Goal: Task Accomplishment & Management: Use online tool/utility

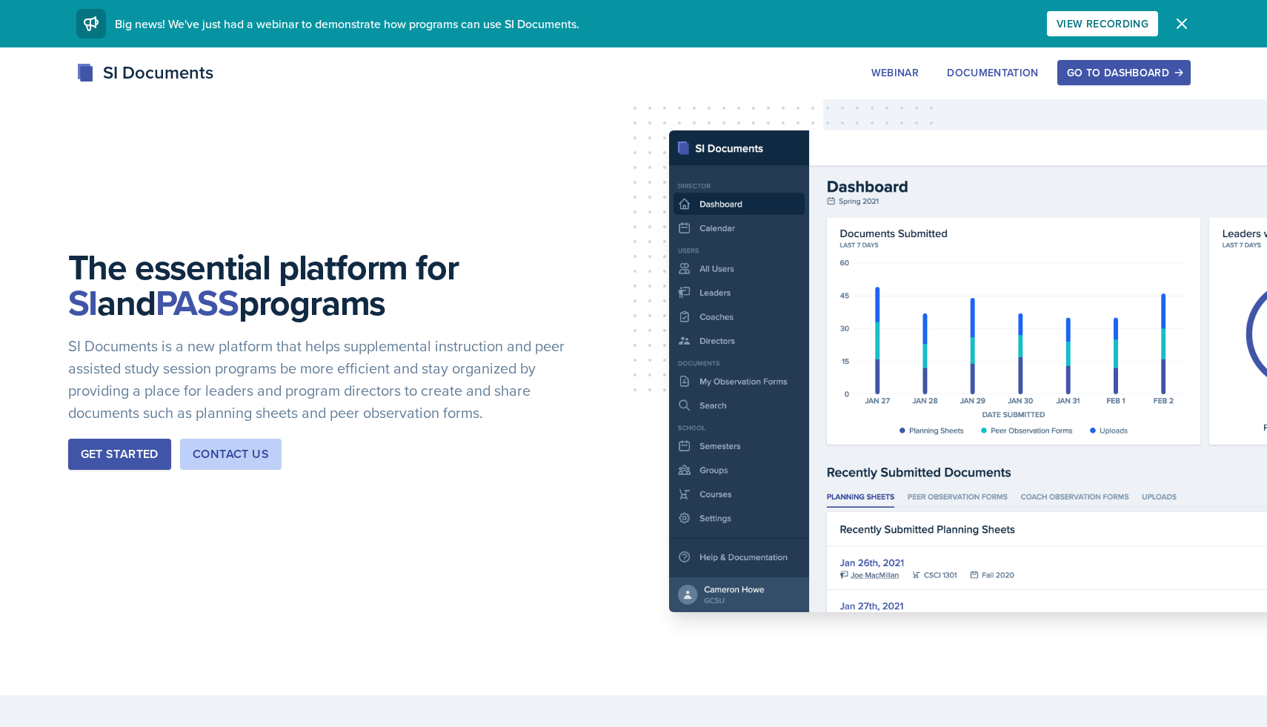
click at [93, 455] on div "Get Started" at bounding box center [120, 454] width 78 height 18
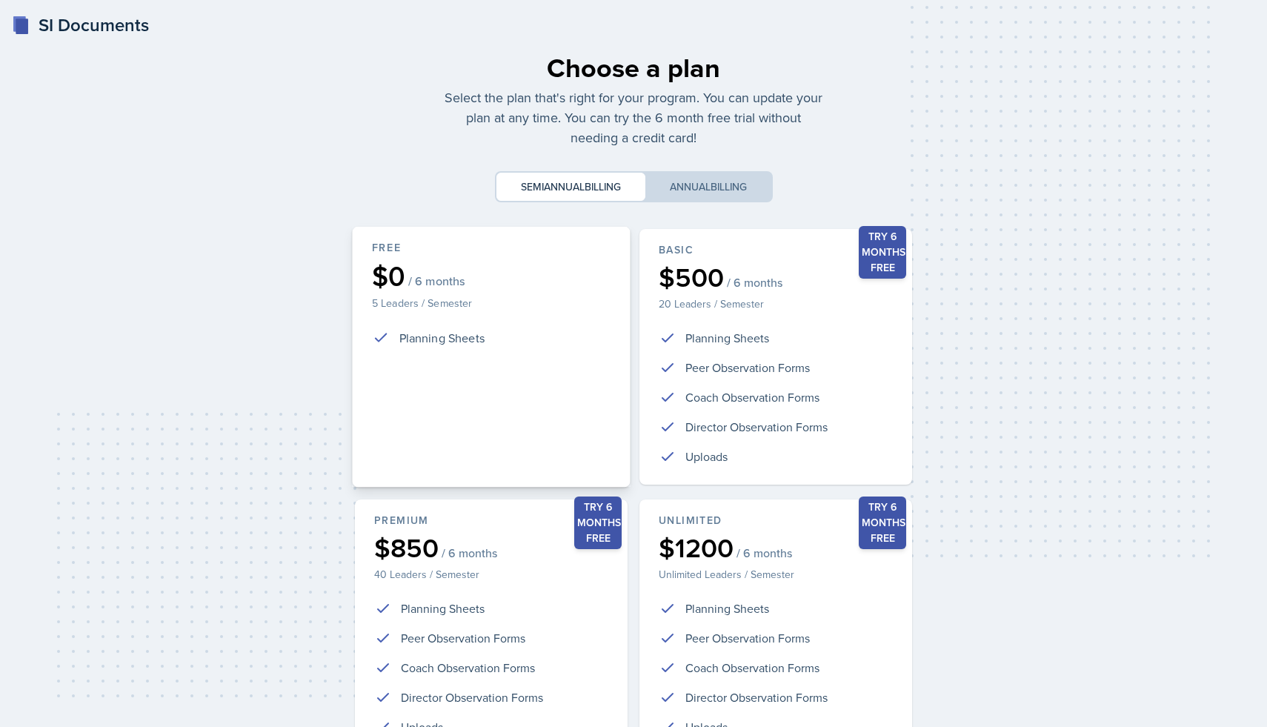
click at [471, 382] on div "Free $0 / 6 months 5 Leaders / Semester Planning Sheets" at bounding box center [491, 357] width 278 height 261
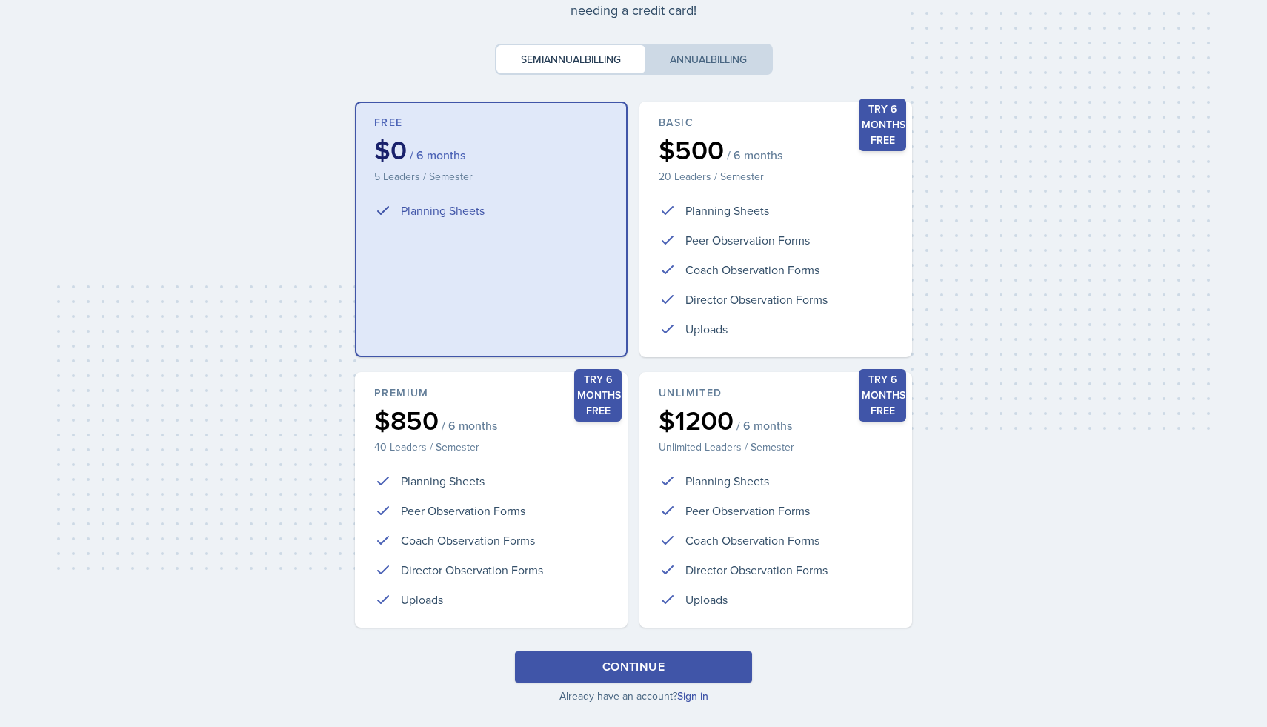
scroll to position [151, 0]
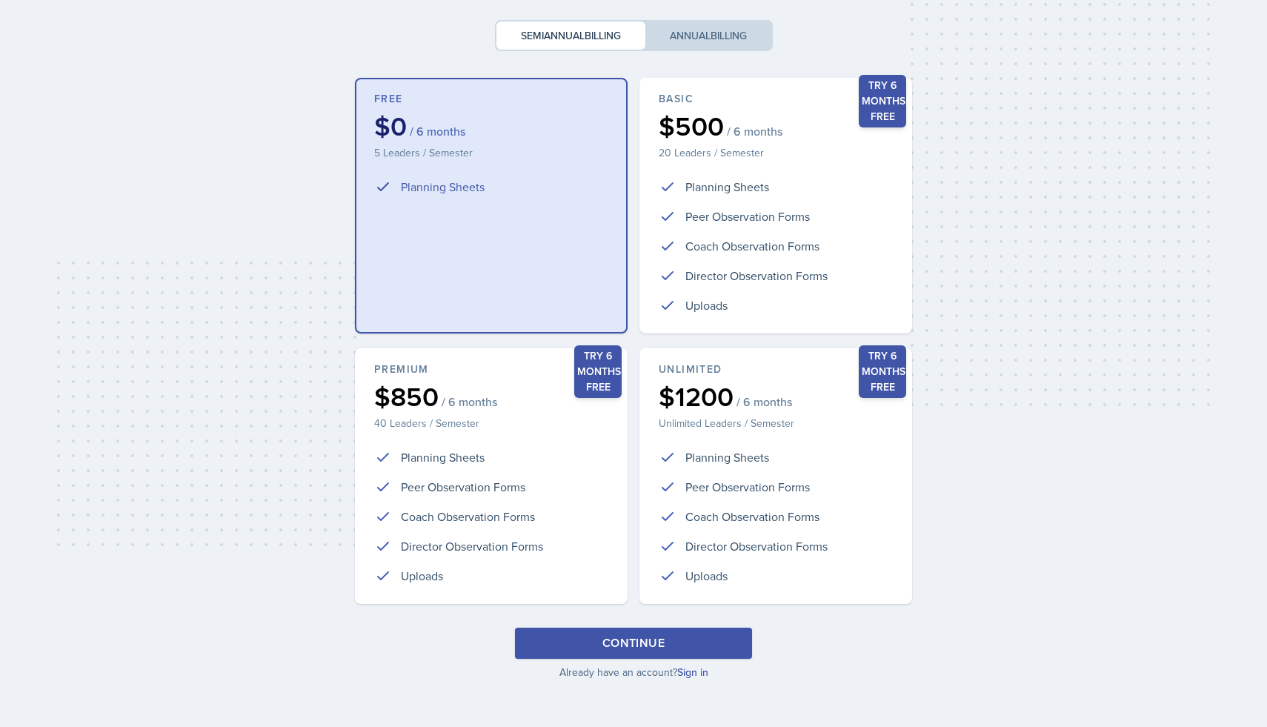
click at [637, 647] on div "Continue" at bounding box center [634, 643] width 62 height 18
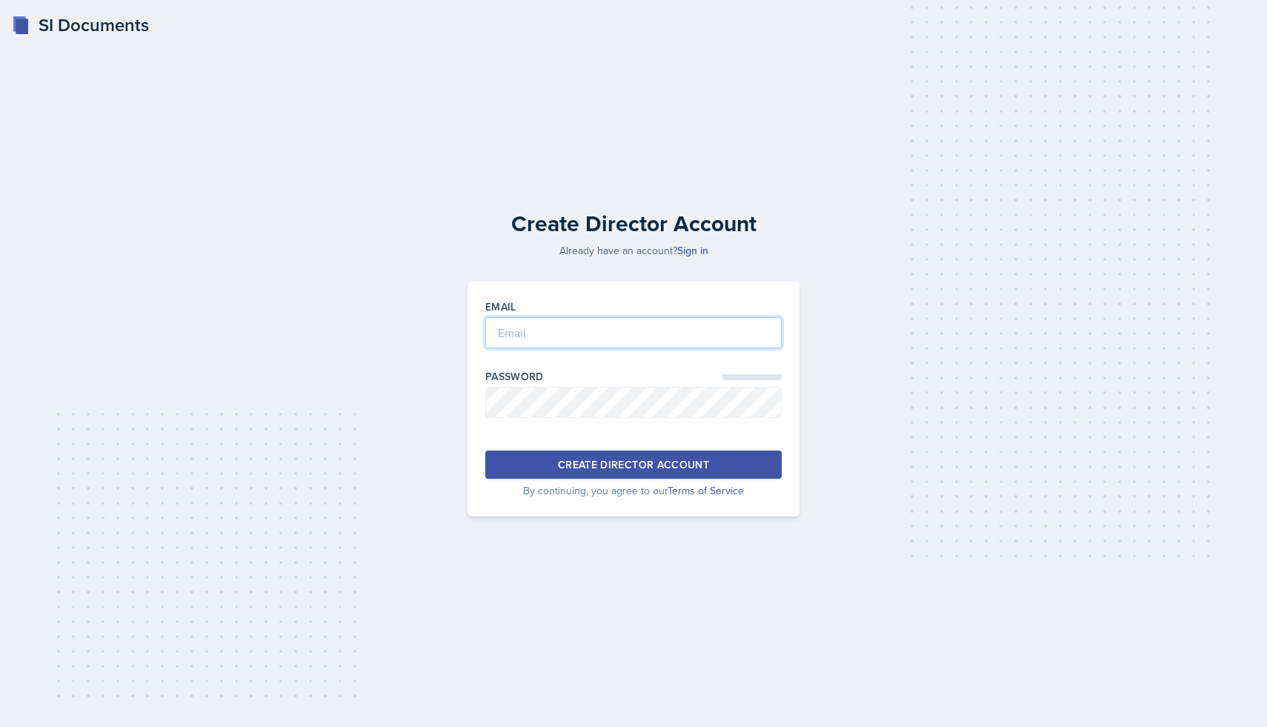
type input "[PERSON_NAME][EMAIL_ADDRESS][PERSON_NAME][DOMAIN_NAME]"
click at [568, 463] on div "Create Director Account" at bounding box center [633, 464] width 151 height 15
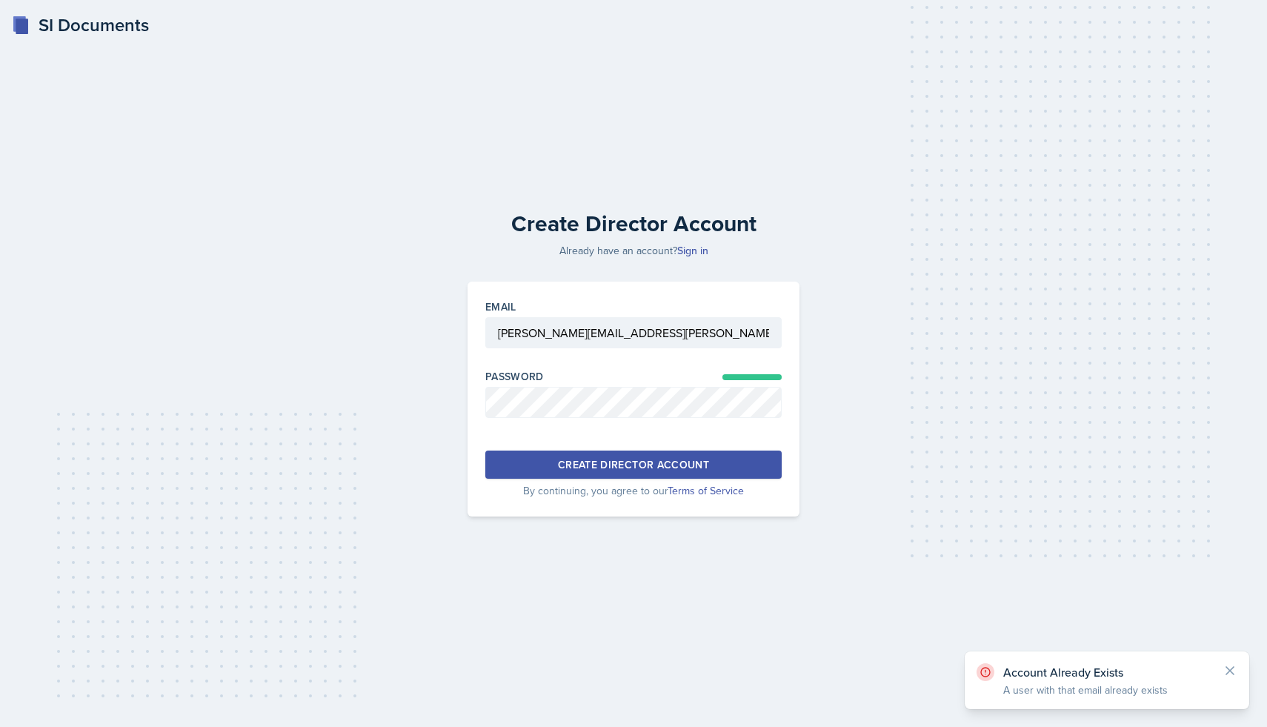
click at [64, 16] on div "SI Documents" at bounding box center [80, 25] width 137 height 27
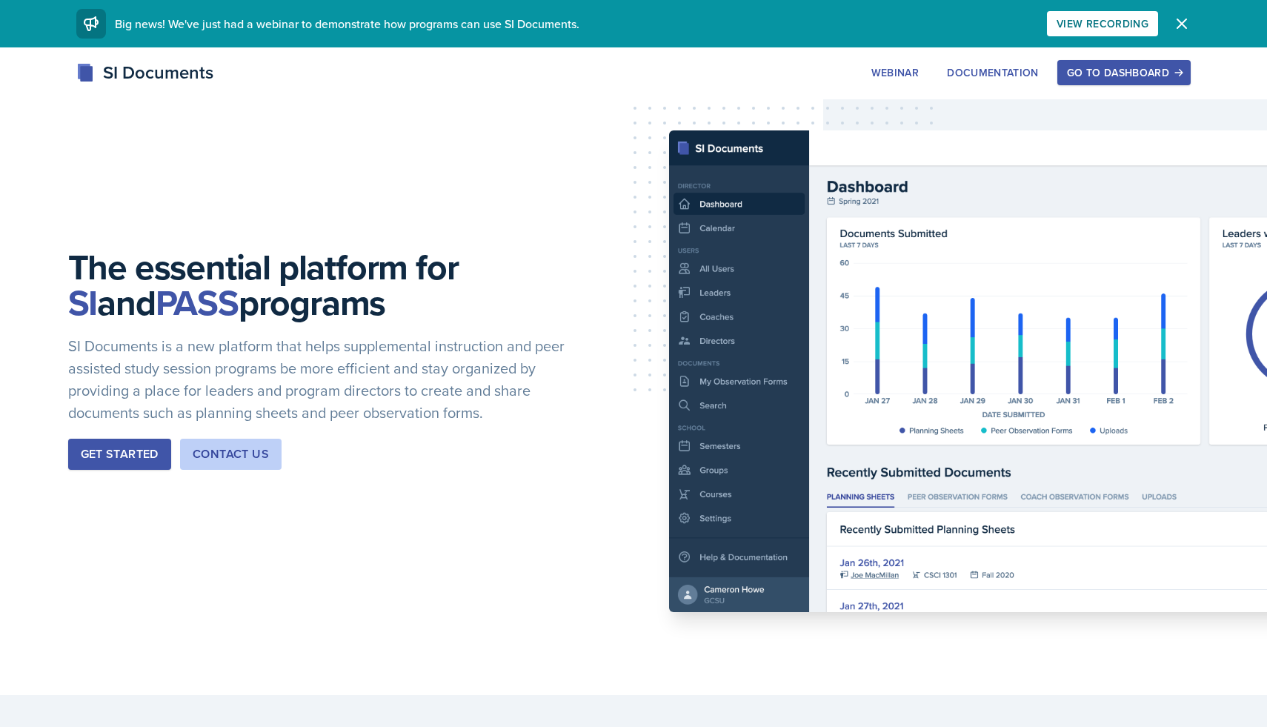
click at [1122, 74] on div "Go to Dashboard" at bounding box center [1124, 73] width 114 height 12
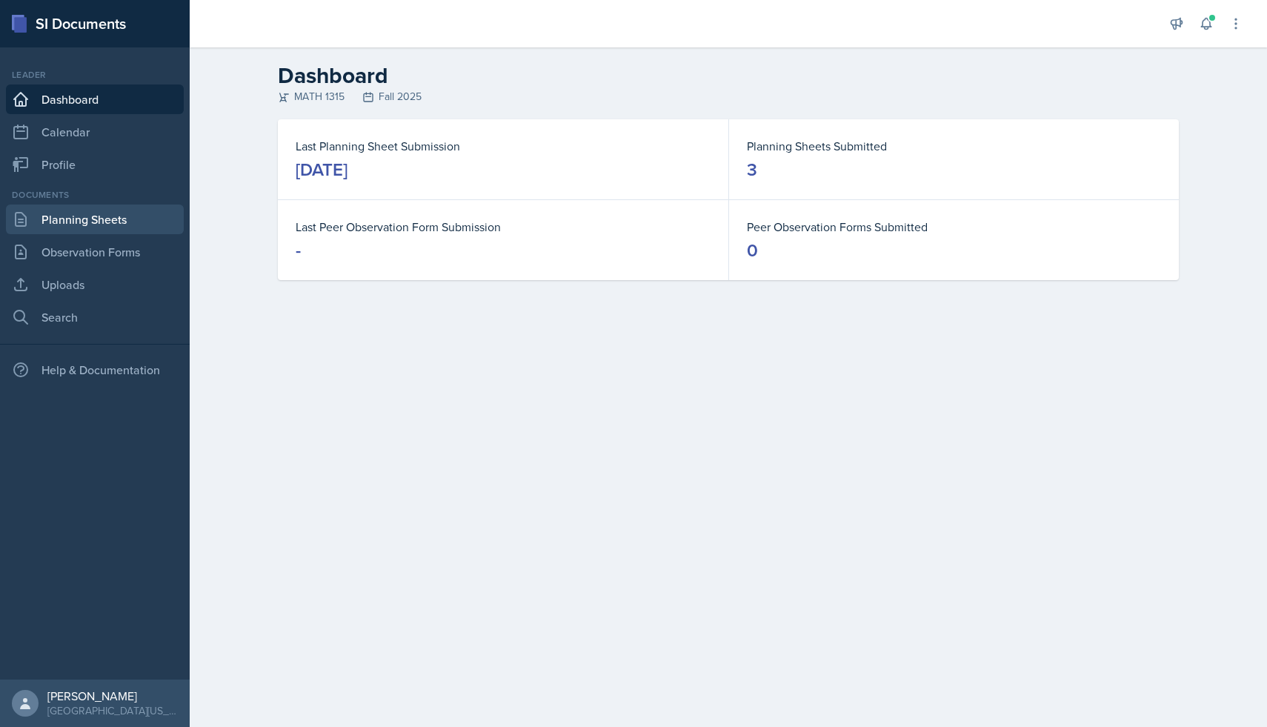
click at [95, 209] on link "Planning Sheets" at bounding box center [95, 220] width 178 height 30
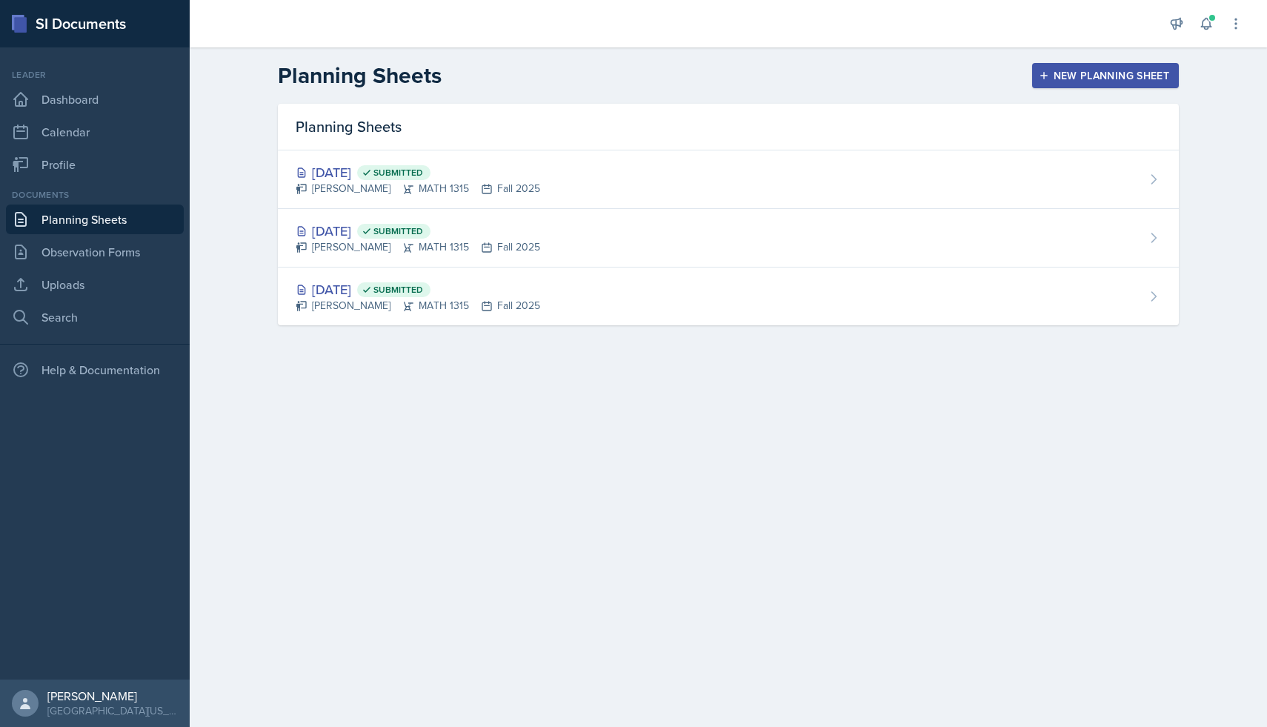
click at [1050, 78] on div "New Planning Sheet" at bounding box center [1105, 76] width 127 height 12
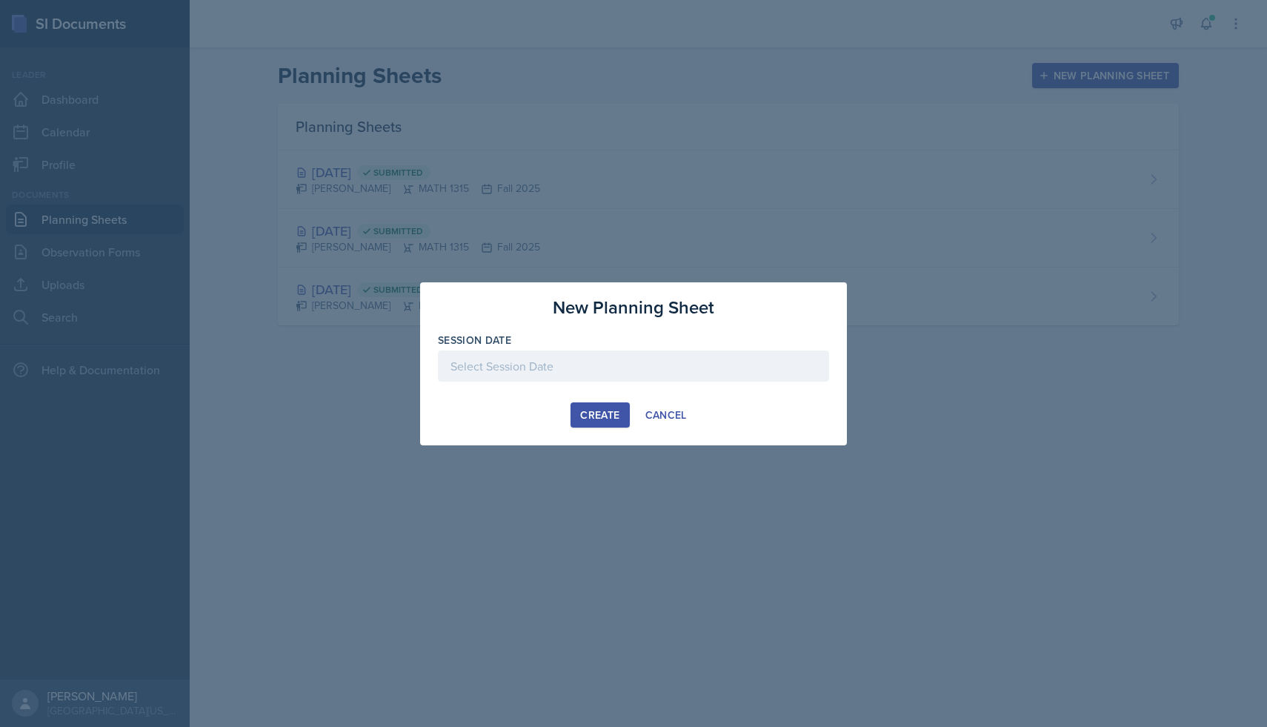
click at [620, 365] on div at bounding box center [633, 366] width 391 height 31
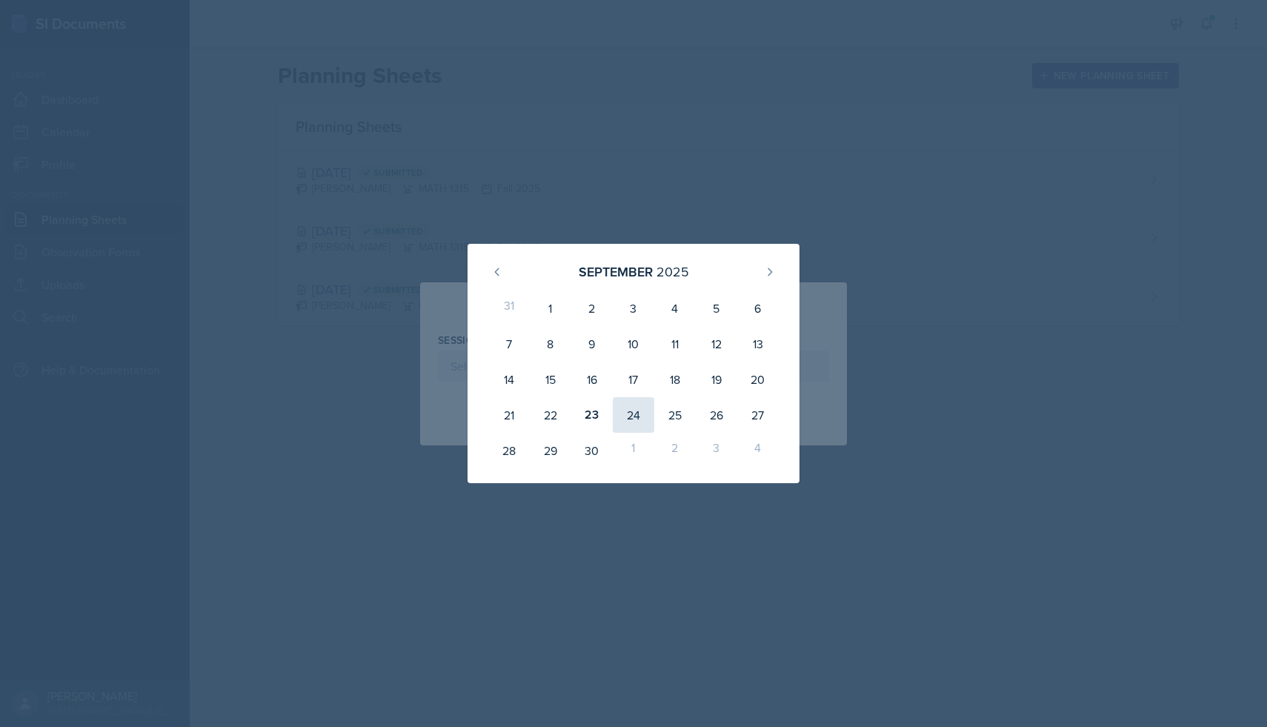
click at [634, 415] on div "24" at bounding box center [634, 415] width 42 height 36
type input "[DATE]"
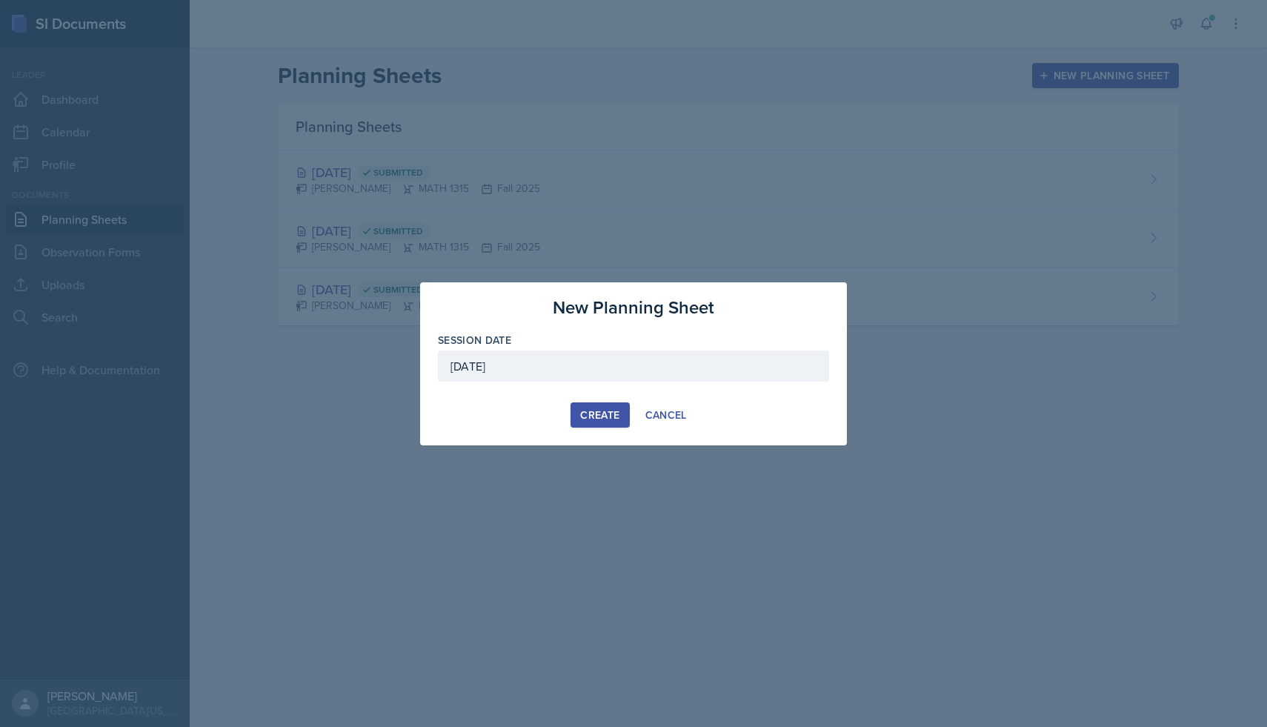
click at [600, 414] on div "Create" at bounding box center [599, 415] width 39 height 12
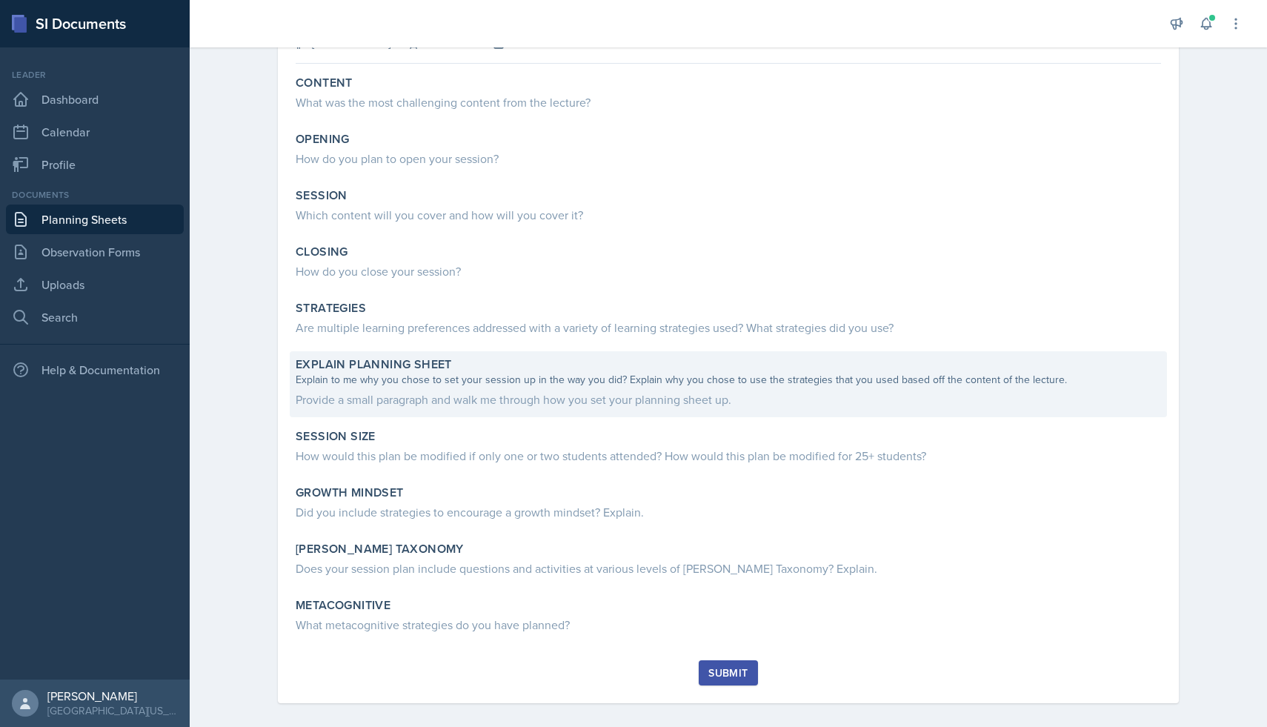
scroll to position [130, 0]
